Goal: Find specific page/section: Find specific page/section

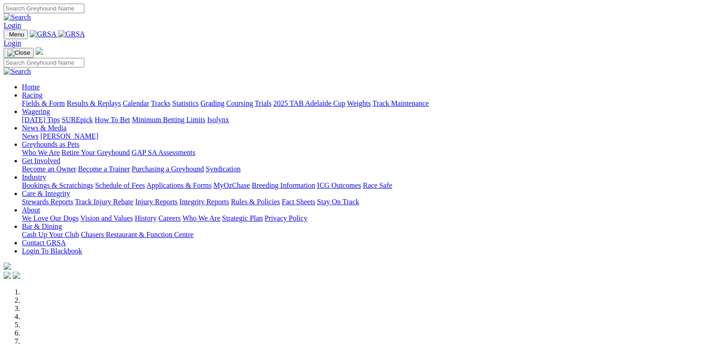
click at [28, 99] on link "Fields & Form" at bounding box center [43, 103] width 43 height 8
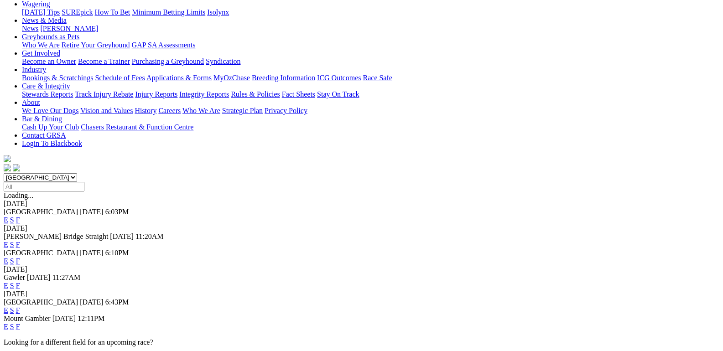
scroll to position [137, 0]
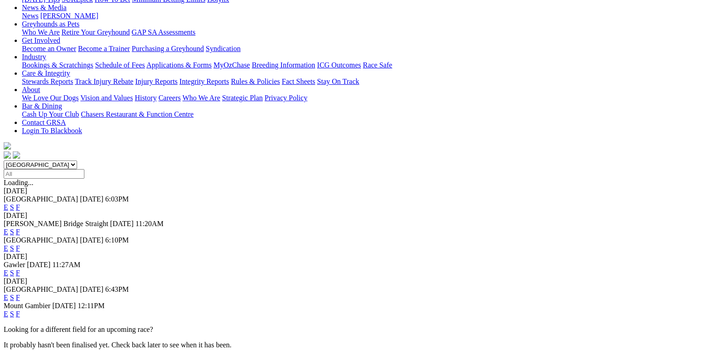
click at [20, 310] on link "F" at bounding box center [18, 314] width 4 height 8
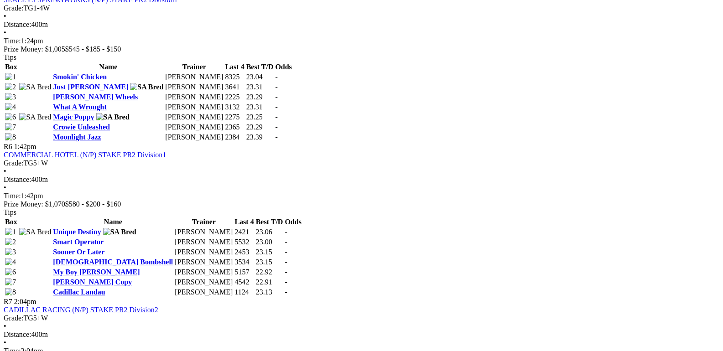
scroll to position [1095, 0]
